Goal: Information Seeking & Learning: Learn about a topic

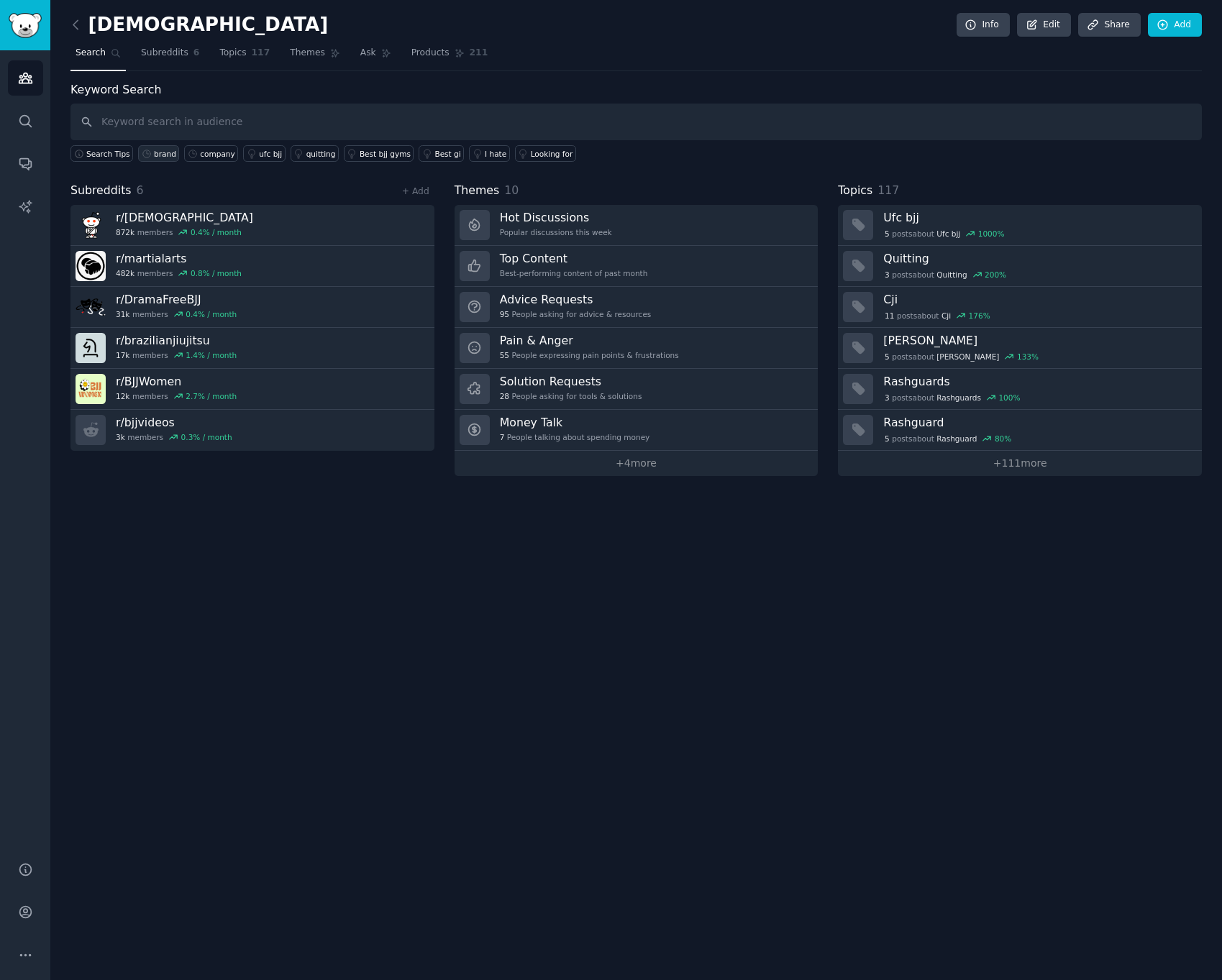
click at [152, 156] on link "brand" at bounding box center [158, 153] width 41 height 16
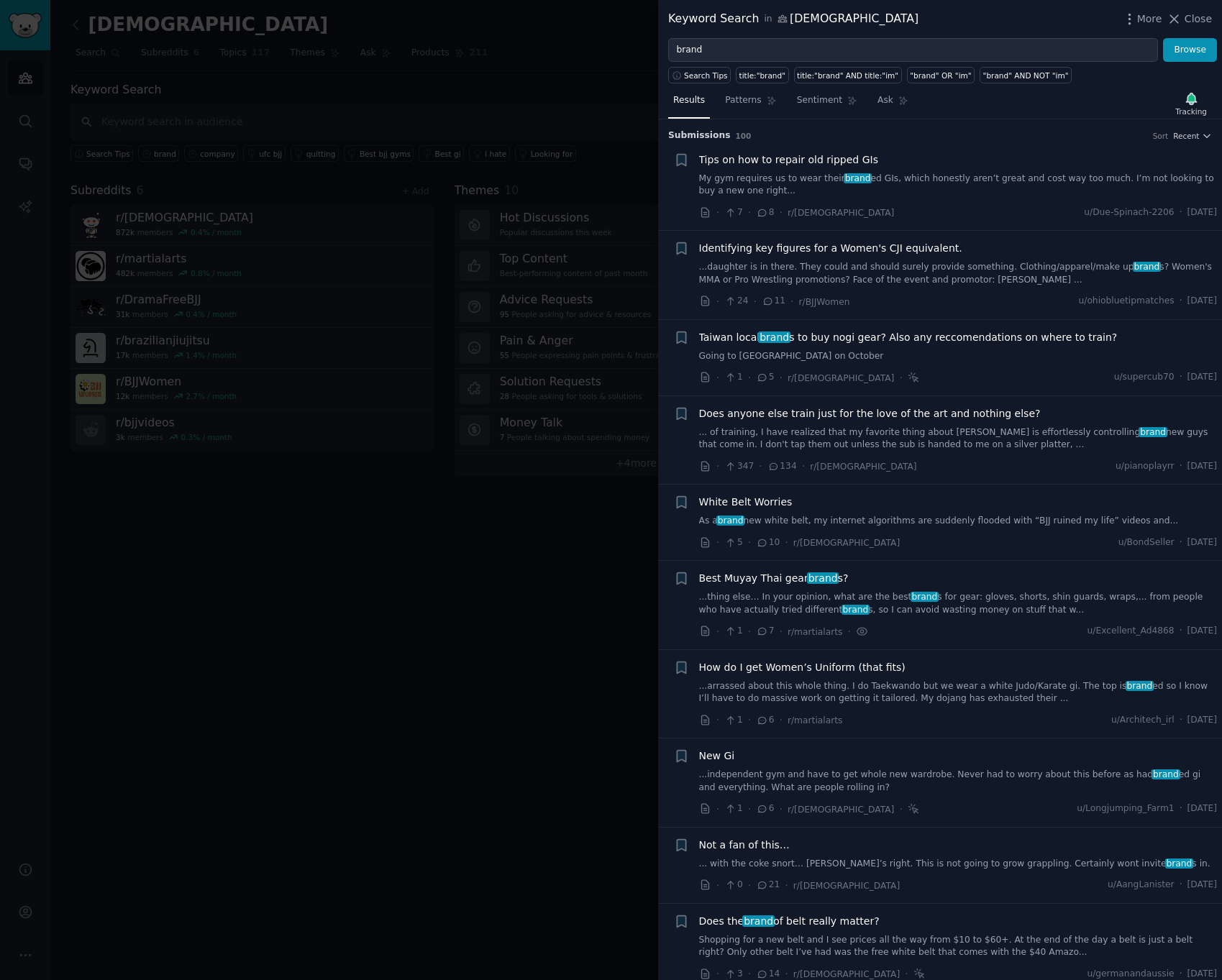
click at [938, 176] on link "My gym requires us to wear their brand ed GIs, which honestly aren’t great and …" at bounding box center [958, 185] width 518 height 26
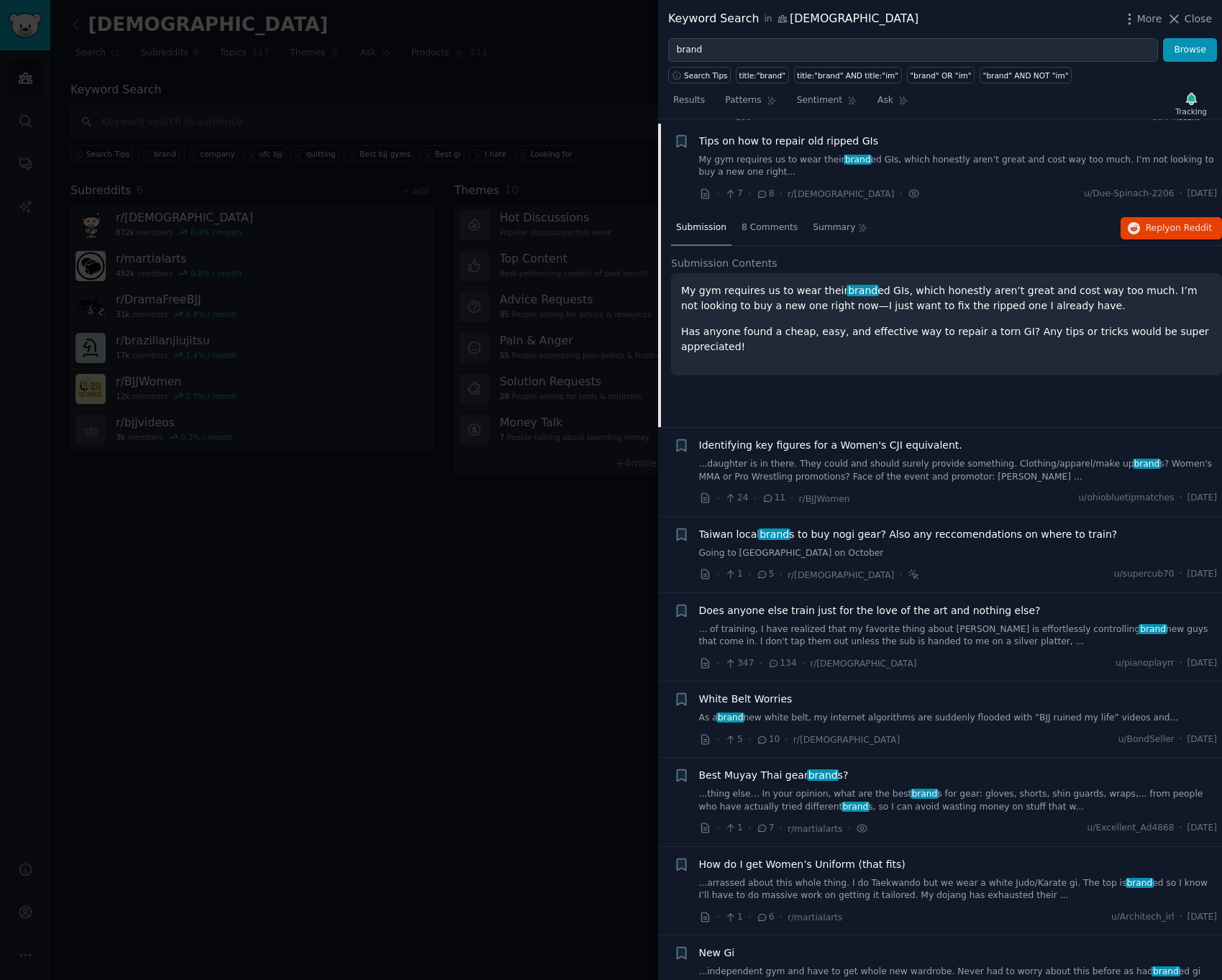
scroll to position [22, 0]
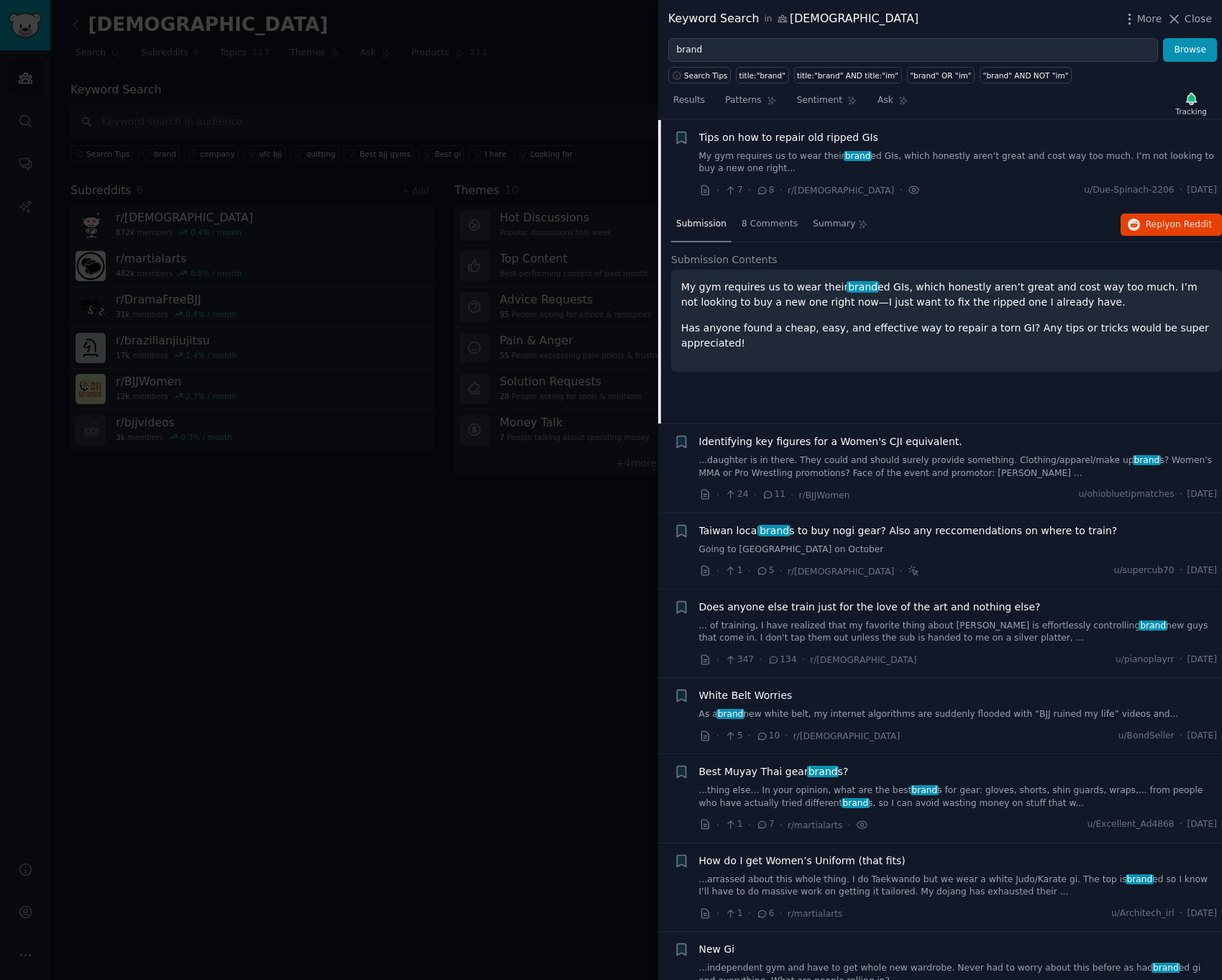
click at [820, 141] on span "Tips on how to repair old ripped GIs" at bounding box center [789, 138] width 179 height 16
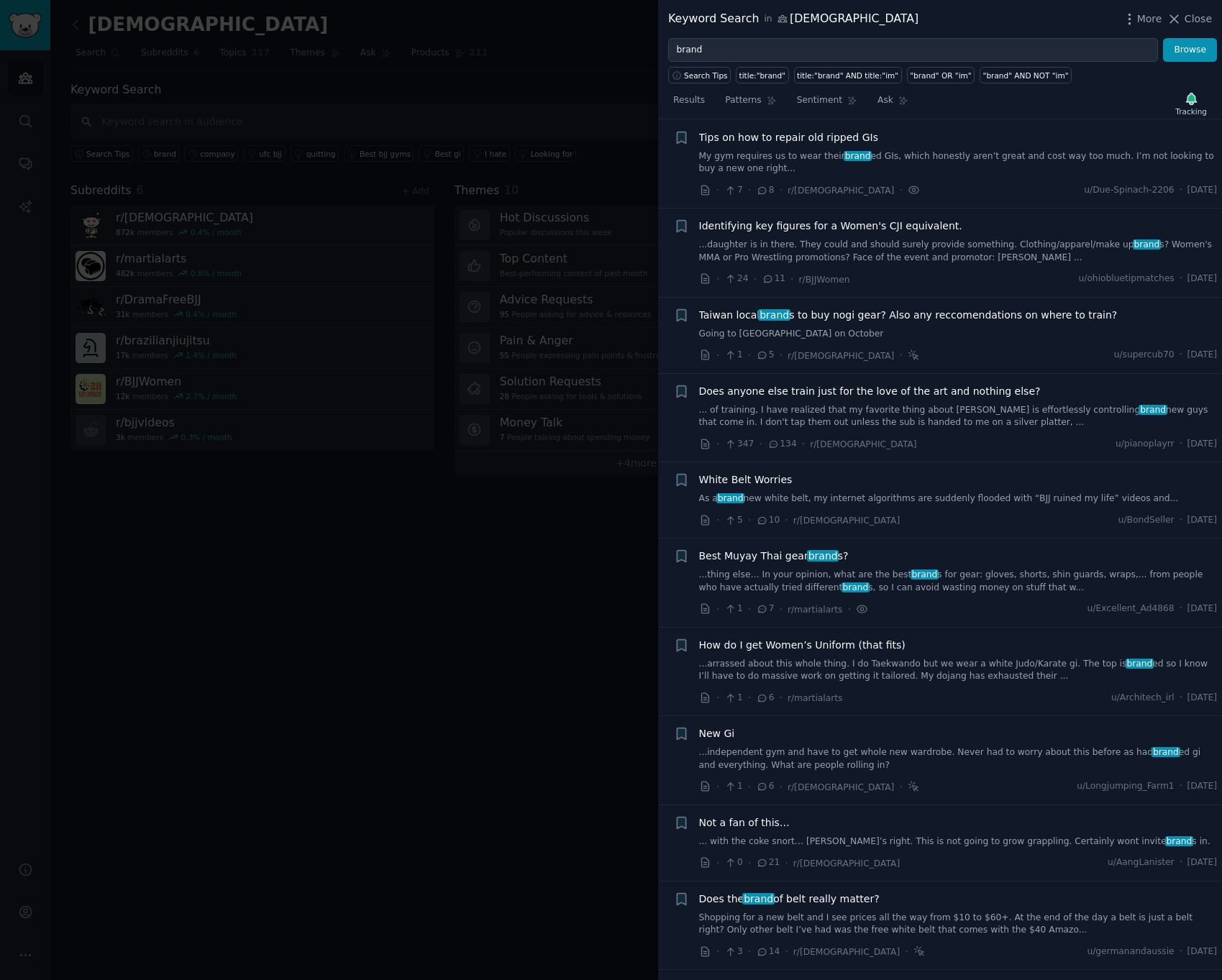
click at [934, 224] on span "Identifying key figures for a Women's CJI equivalent." at bounding box center [830, 226] width 263 height 16
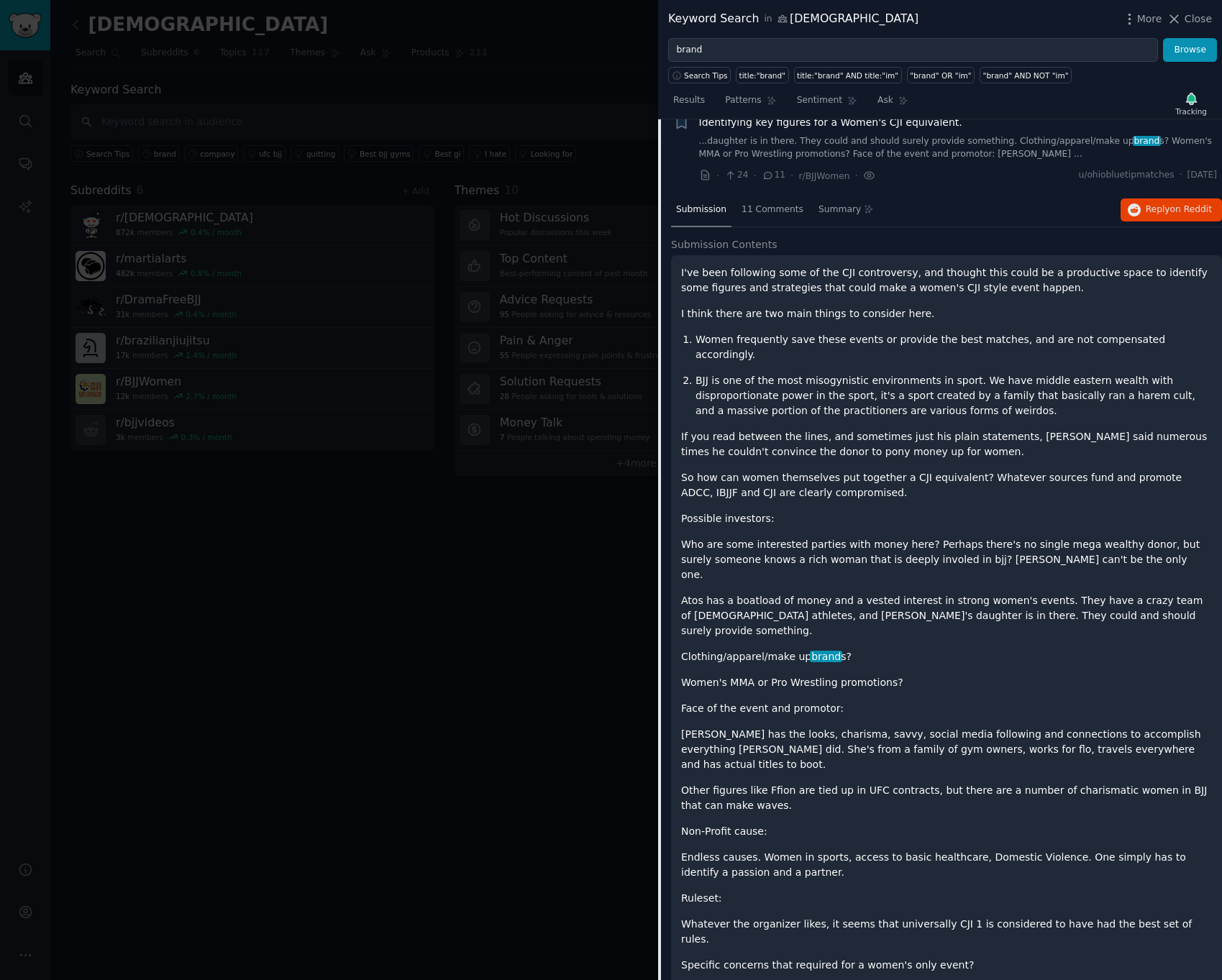
scroll to position [104, 0]
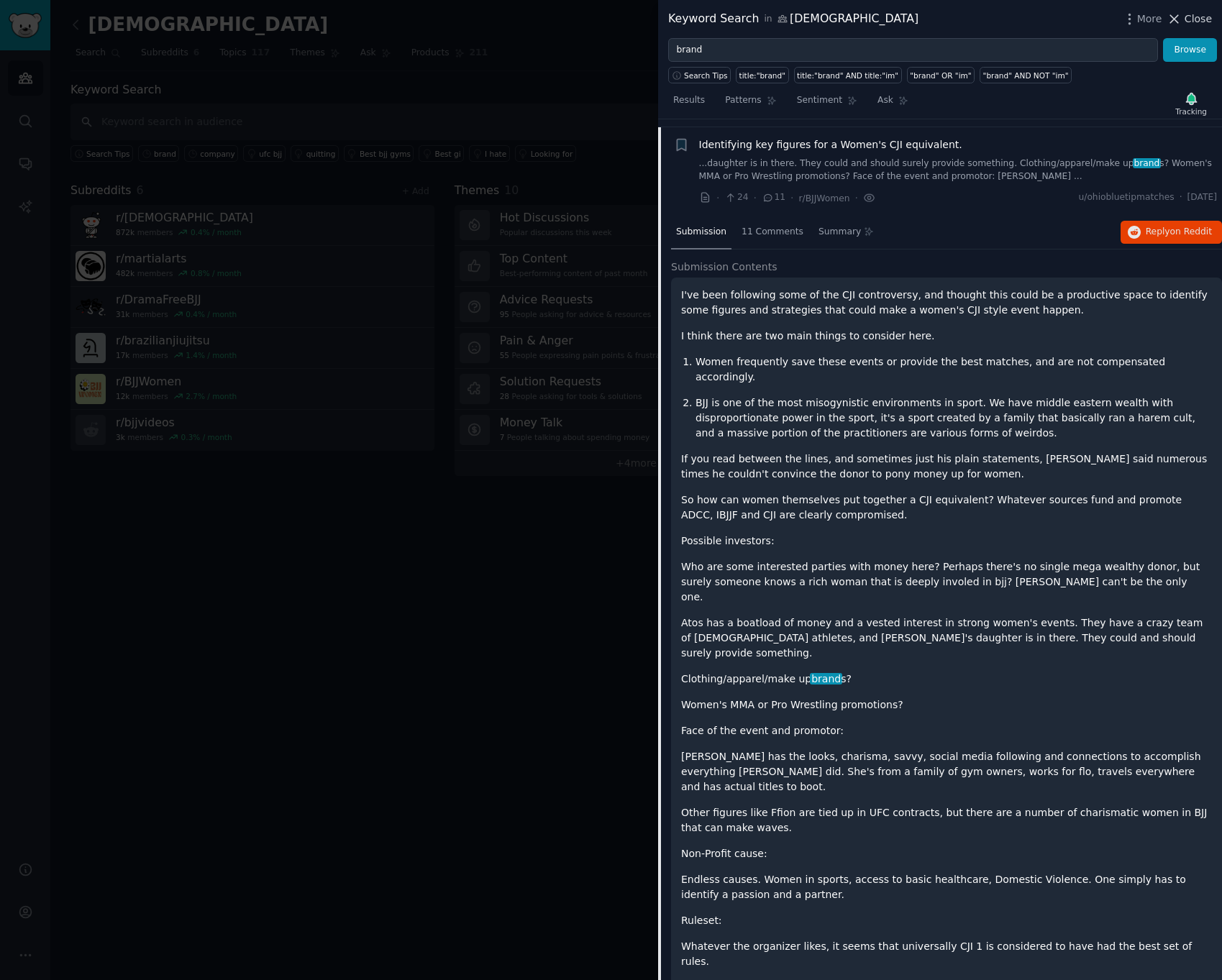
click at [1194, 18] on span "Close" at bounding box center [1198, 19] width 27 height 16
